Goal: Information Seeking & Learning: Learn about a topic

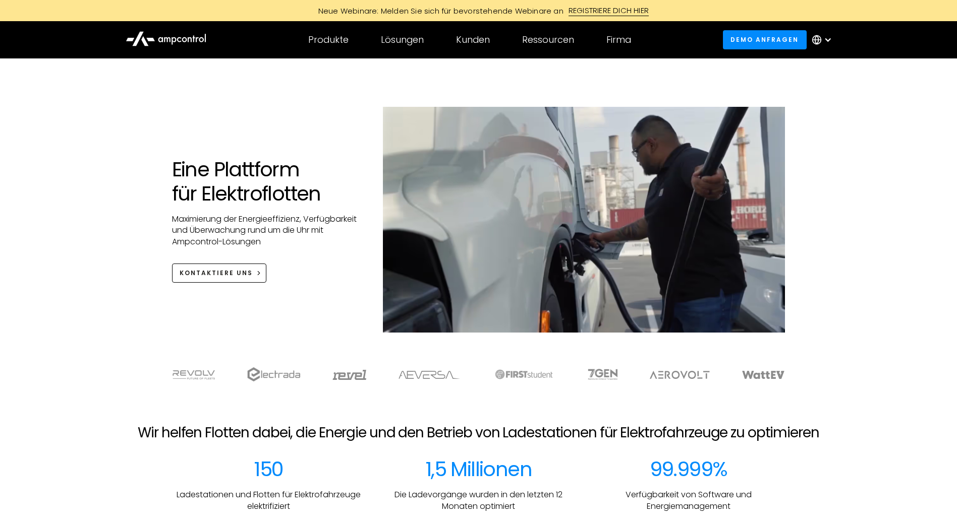
click at [278, 311] on div "Eine Plattform für Elektroflotten Maximierung der Energieeffizienz, Verfügbarke…" at bounding box center [478, 230] width 633 height 246
click at [324, 160] on h1 "Eine Plattform für Elektroflotten" at bounding box center [267, 181] width 191 height 48
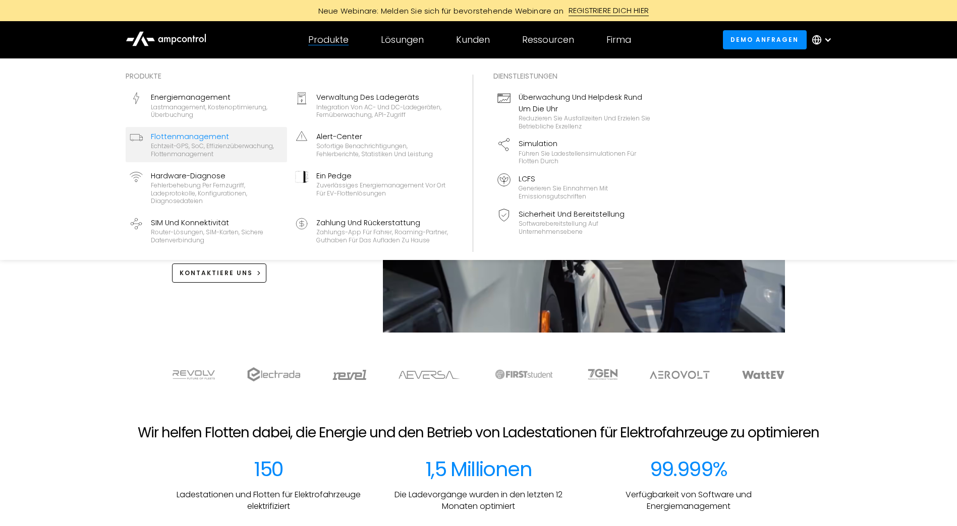
click at [201, 152] on div "Echtzeit-GPS, SoC, Effizienzüberwachung, Flottenmanagement" at bounding box center [217, 150] width 132 height 16
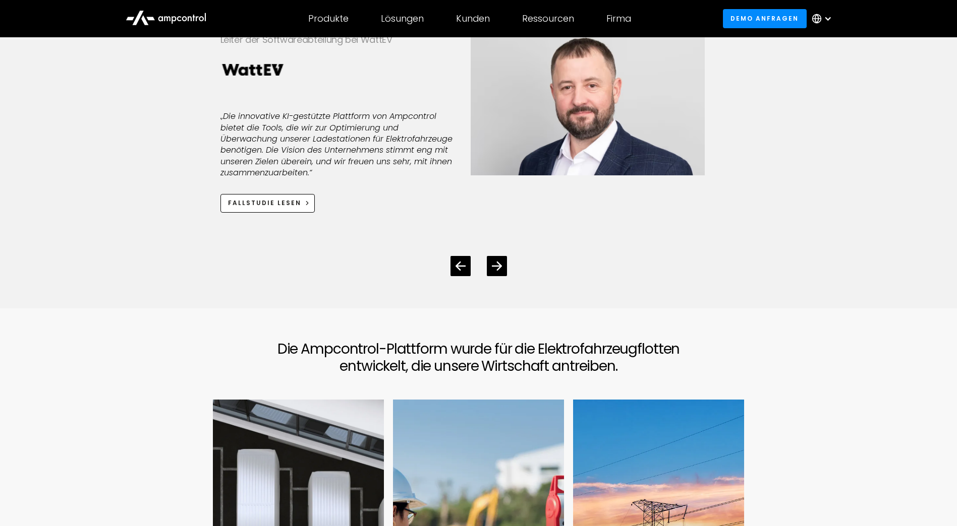
scroll to position [2673, 0]
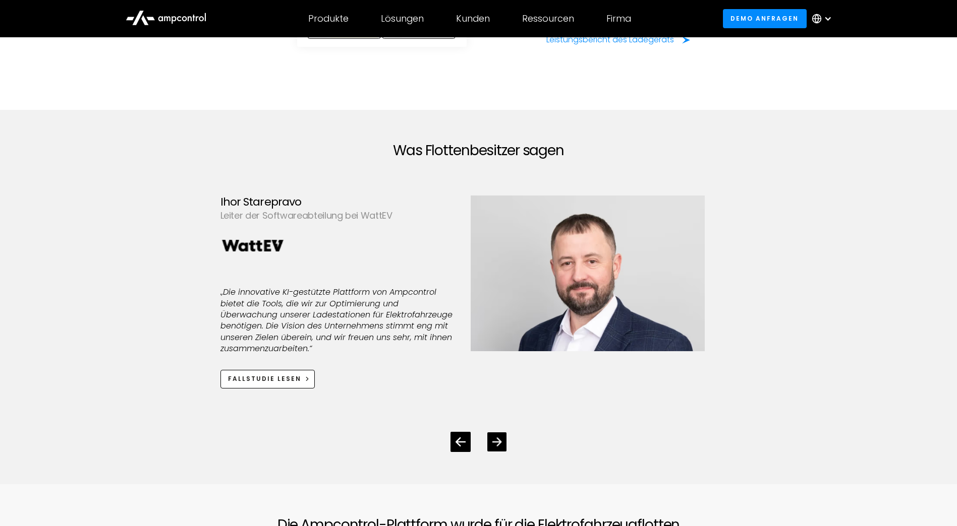
click at [491, 452] on div "Next slide" at bounding box center [496, 442] width 19 height 19
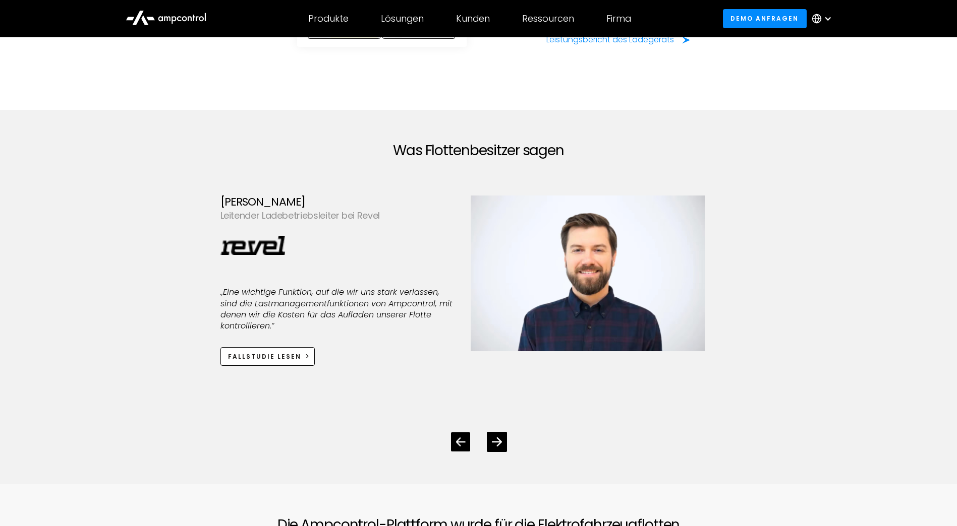
click at [466, 452] on div "Previous slide" at bounding box center [460, 442] width 19 height 19
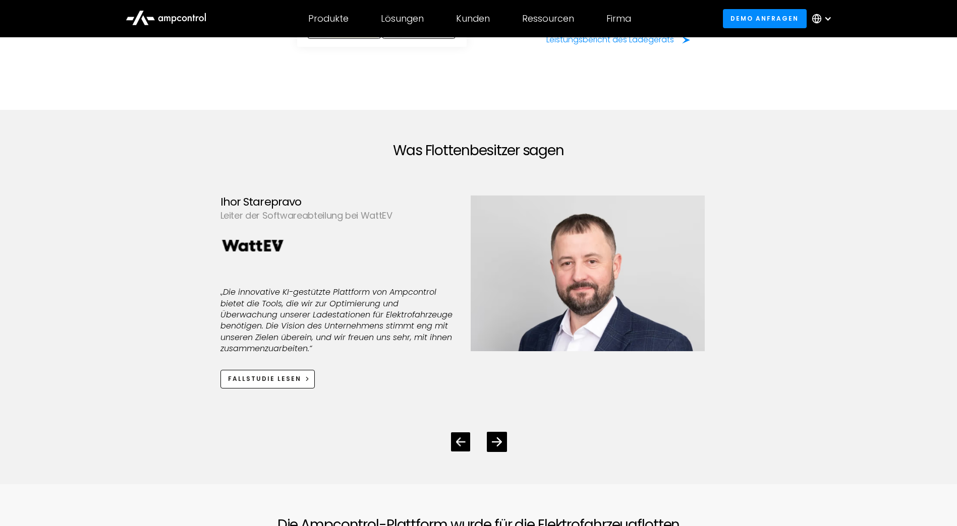
click at [466, 452] on div "Previous slide" at bounding box center [460, 442] width 19 height 19
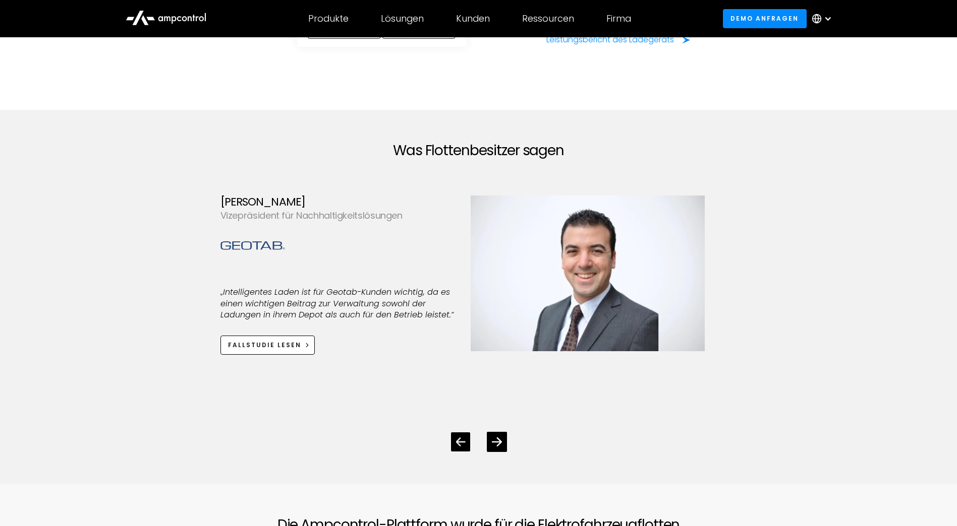
click at [466, 452] on div "Previous slide" at bounding box center [460, 442] width 19 height 19
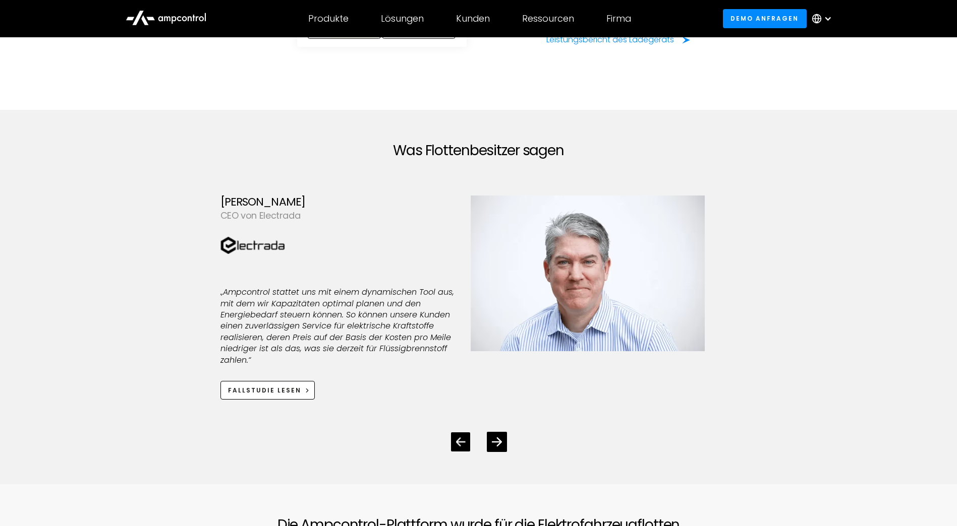
click at [460, 447] on icon "Previous slide" at bounding box center [460, 442] width 10 height 9
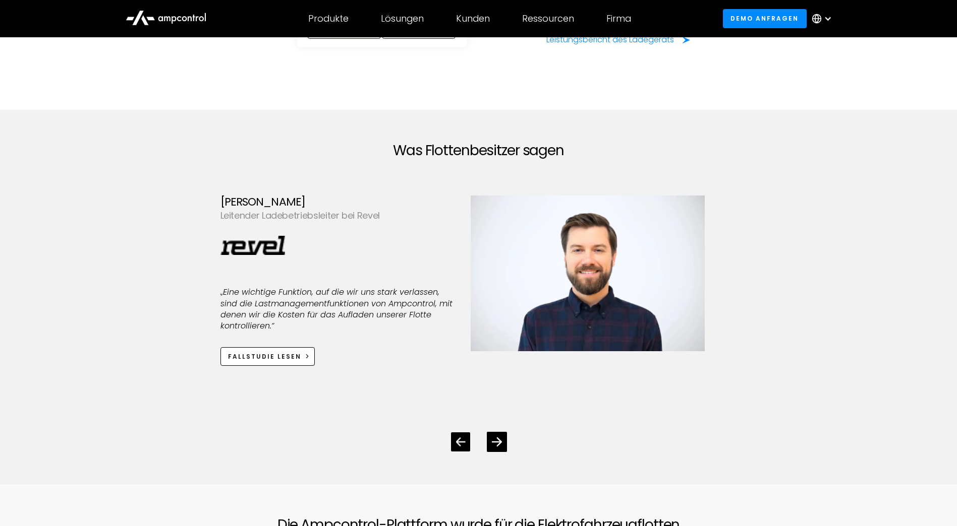
click at [460, 447] on icon "Previous slide" at bounding box center [460, 442] width 10 height 9
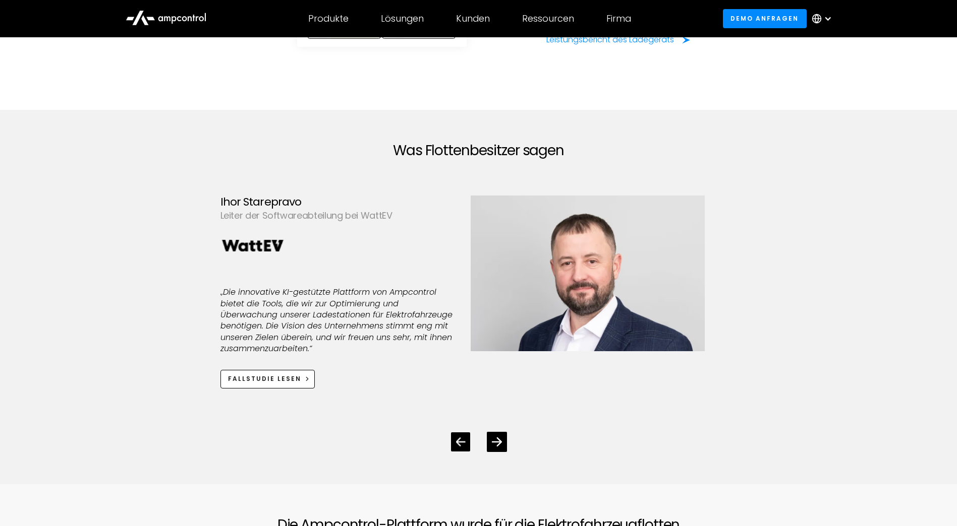
click at [460, 447] on icon "Previous slide" at bounding box center [460, 442] width 10 height 9
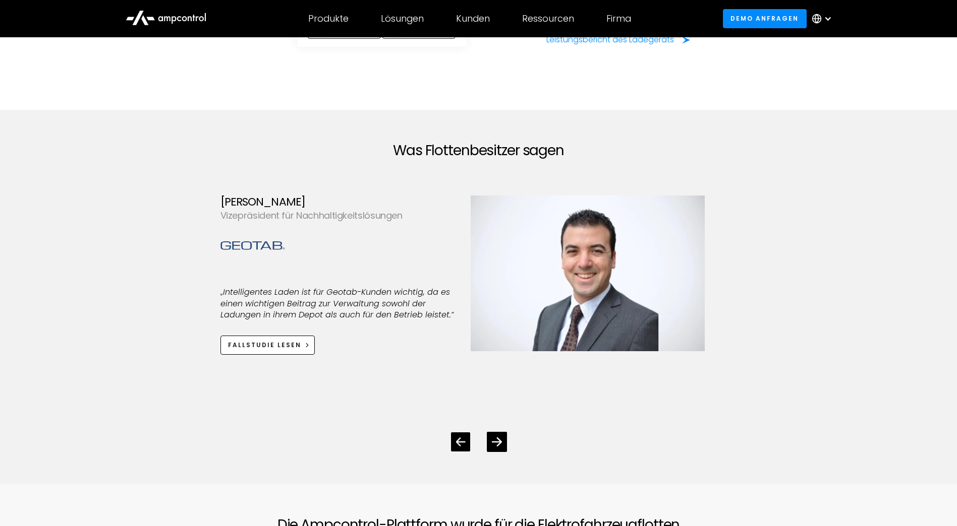
click at [460, 447] on icon "Previous slide" at bounding box center [460, 442] width 10 height 9
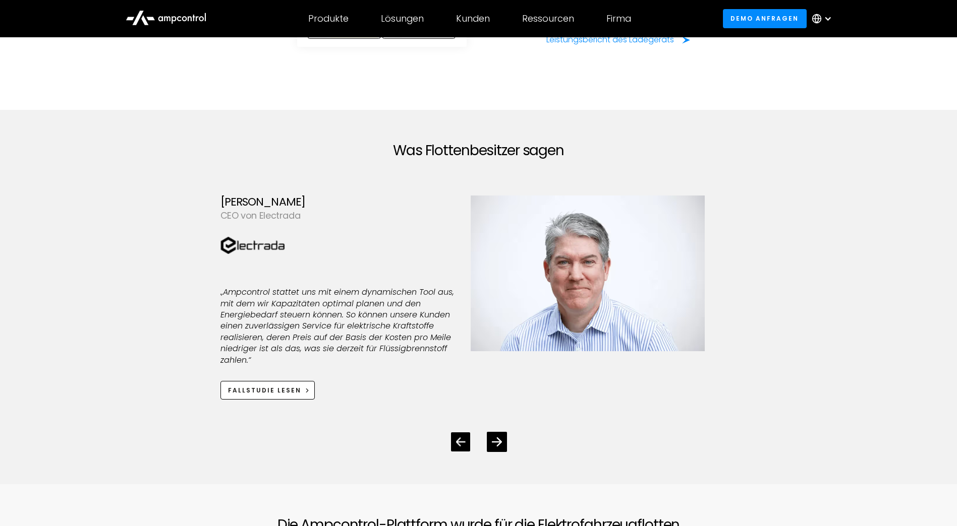
click at [460, 447] on icon "Previous slide" at bounding box center [460, 442] width 10 height 9
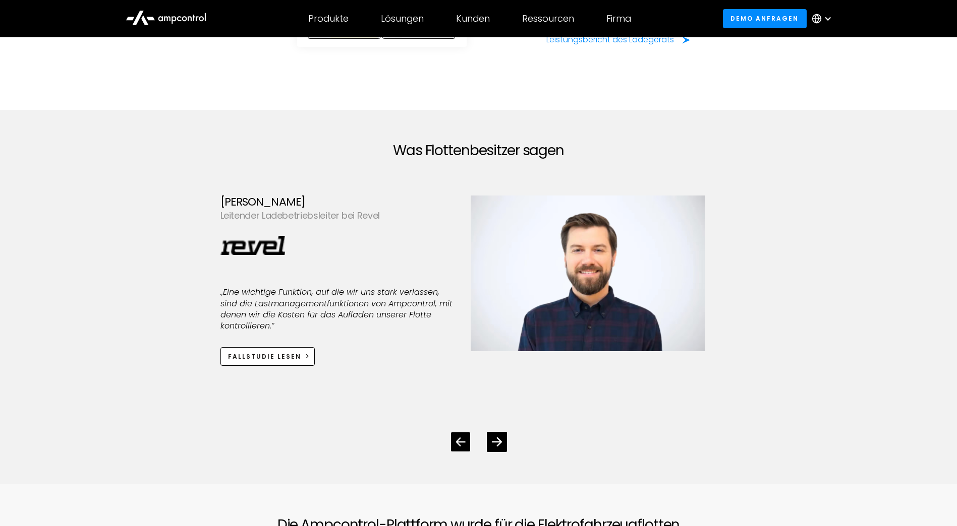
click at [460, 447] on icon "Previous slide" at bounding box center [460, 442] width 10 height 9
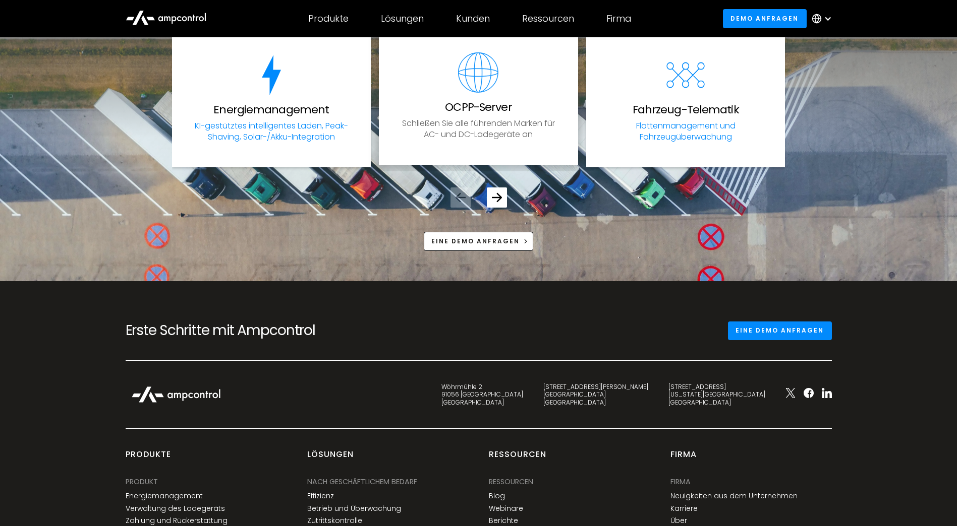
scroll to position [3882, 0]
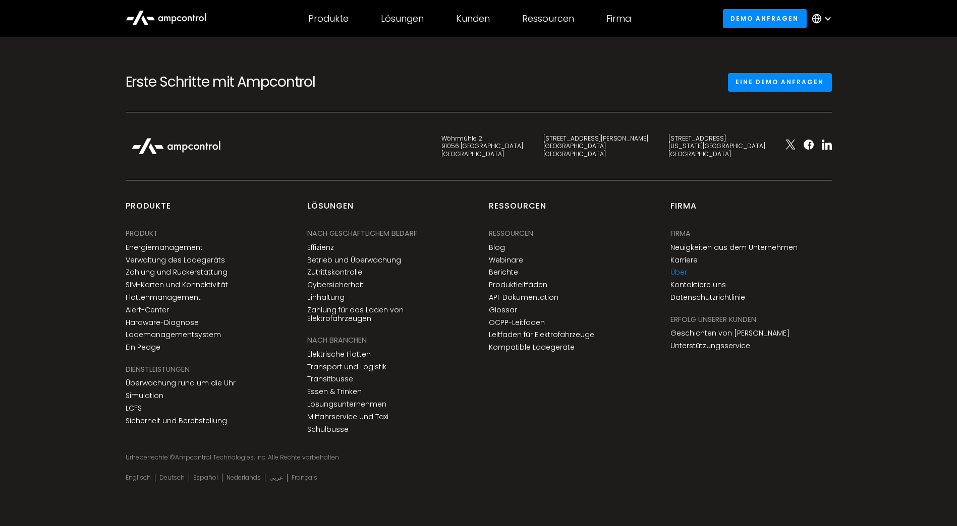
click at [680, 277] on link "Über" at bounding box center [678, 272] width 17 height 9
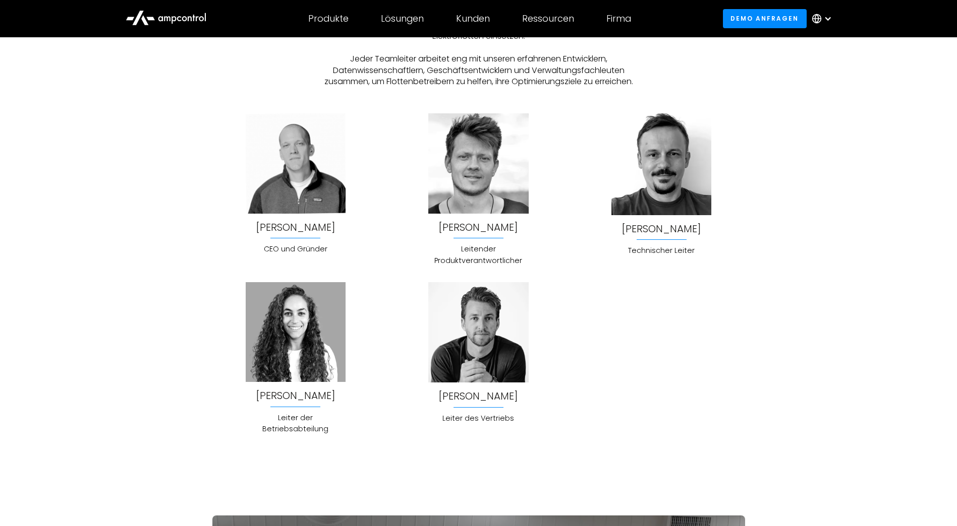
scroll to position [2773, 0]
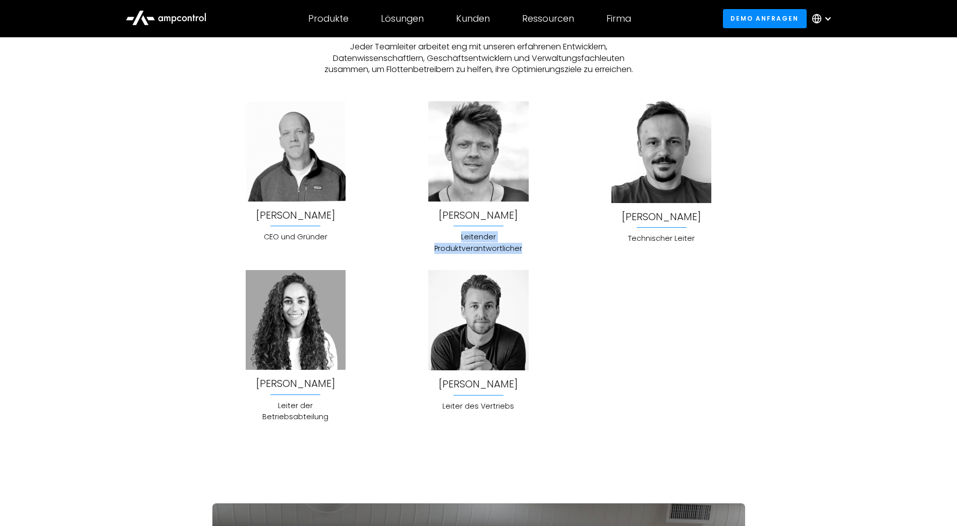
drag, startPoint x: 471, startPoint y: 236, endPoint x: 540, endPoint y: 252, distance: 70.3
click at [540, 252] on div "Jonas Schlund Leitender Produktverantwortlicher" at bounding box center [478, 177] width 167 height 153
drag, startPoint x: 540, startPoint y: 252, endPoint x: 395, endPoint y: 95, distance: 213.4
click at [394, 95] on div "Lernen Sie das Führungsteam kennen Unser Führungsteam bei Ampcontrol ist nicht …" at bounding box center [478, 197] width 532 height 452
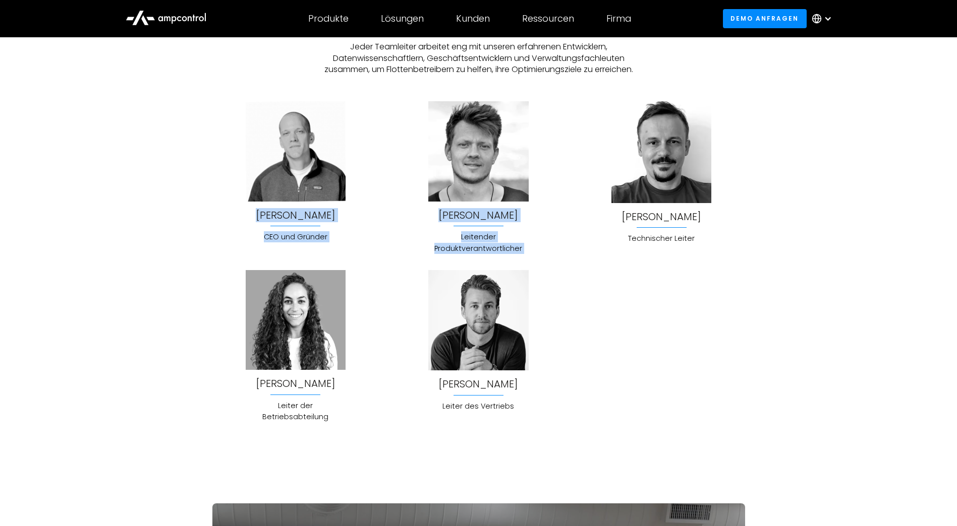
click at [395, 95] on div at bounding box center [478, 96] width 532 height 10
drag, startPoint x: 395, startPoint y: 95, endPoint x: 555, endPoint y: 262, distance: 231.5
click at [555, 262] on div "Lernen Sie das Führungsteam kennen Unser Führungsteam bei Ampcontrol ist nicht …" at bounding box center [478, 197] width 532 height 452
click at [555, 262] on div "Joachim Lohse CEO und Gründer Jonas Schlund Leitender Produktverantwortlicher B…" at bounding box center [478, 261] width 532 height 321
